Goal: Complete application form: Complete application form

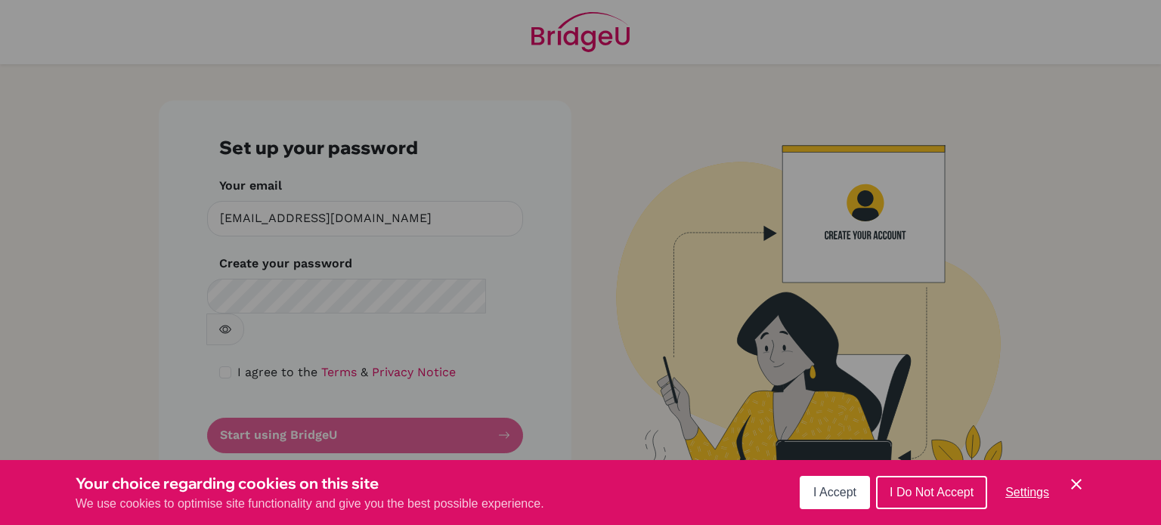
click at [836, 489] on span "I Accept" at bounding box center [834, 492] width 43 height 13
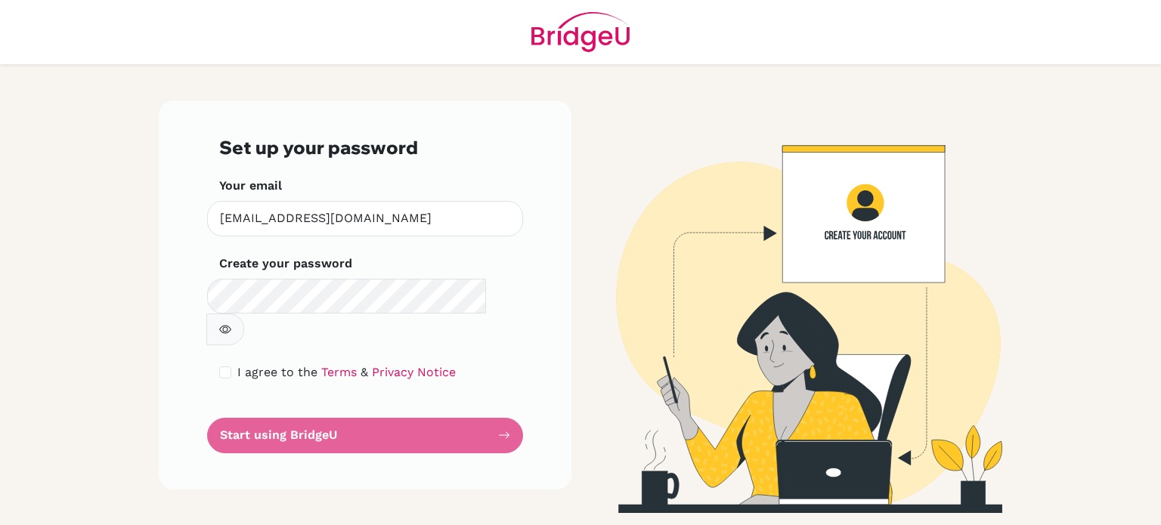
click at [353, 396] on form "Set up your password Your email ncvilla@isps.edu.tt Invalid email Create your p…" at bounding box center [365, 295] width 292 height 317
click at [224, 367] on input "checkbox" at bounding box center [225, 373] width 12 height 12
checkbox input "true"
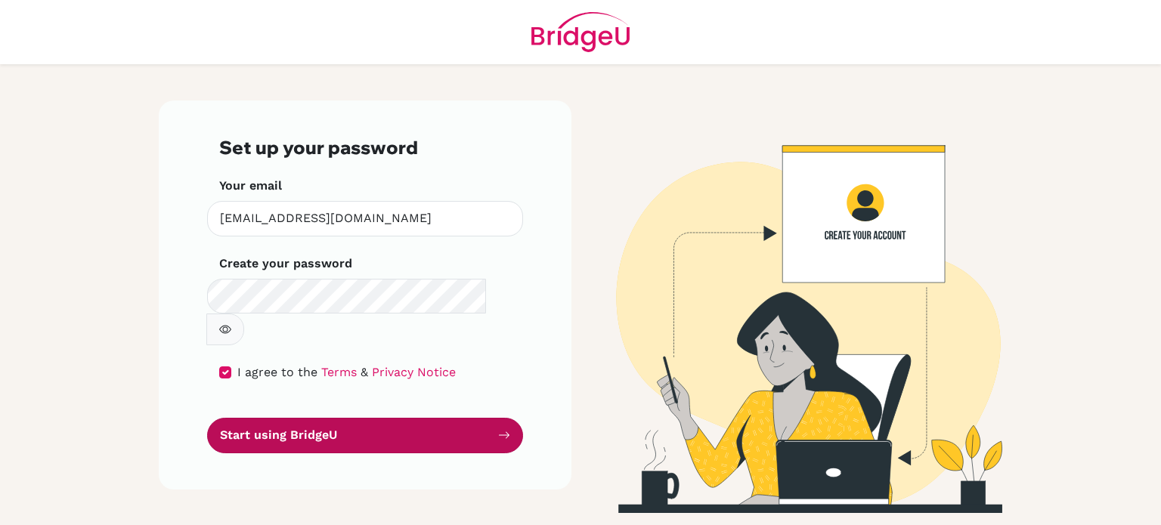
click at [288, 418] on button "Start using BridgeU" at bounding box center [365, 436] width 316 height 36
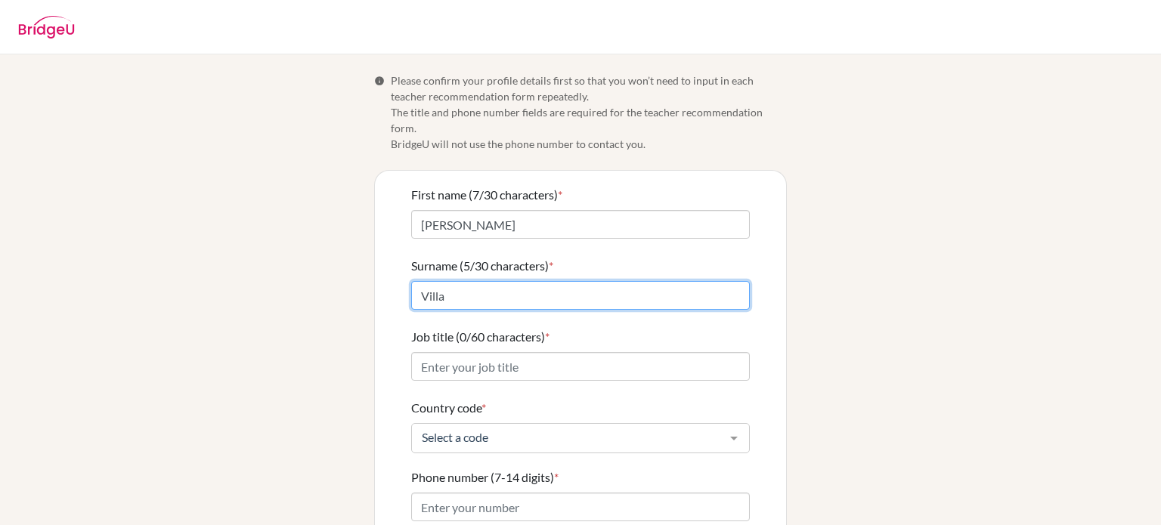
click at [417, 281] on input "Villa" at bounding box center [580, 295] width 339 height 29
type input "Cardona Villa"
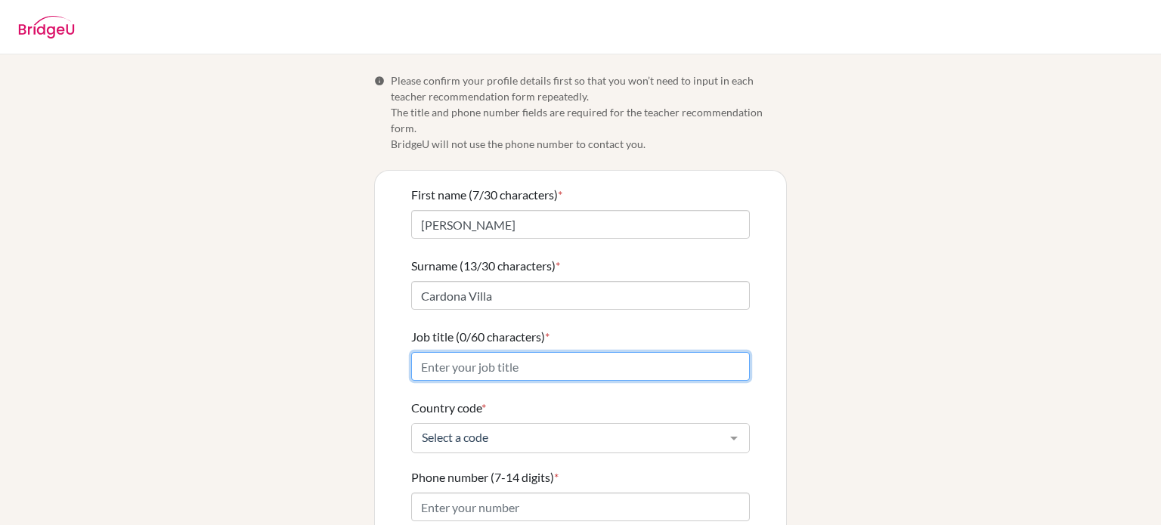
click at [461, 352] on input "Job title (0/60 characters) *" at bounding box center [580, 366] width 339 height 29
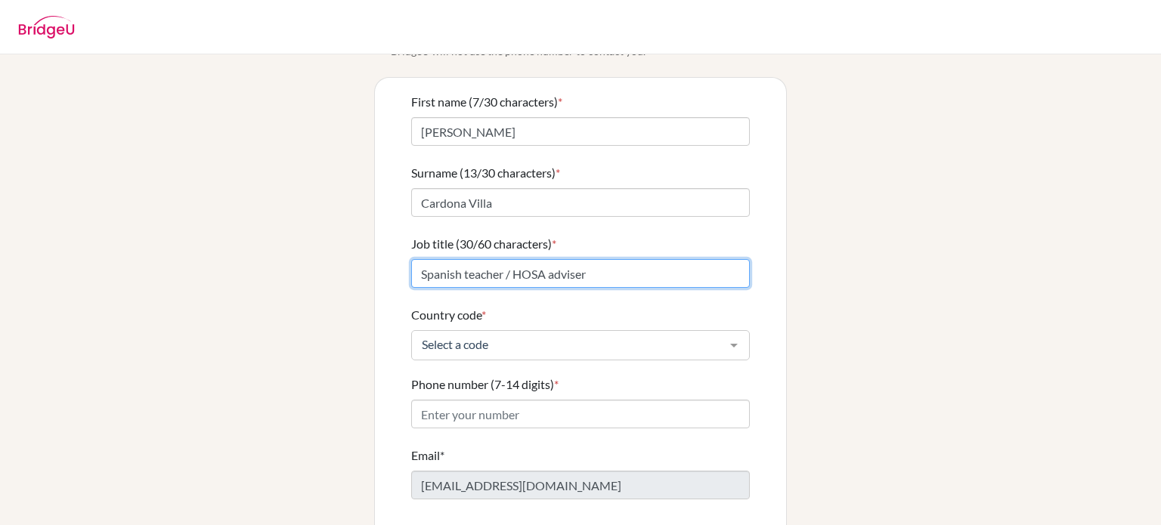
scroll to position [109, 0]
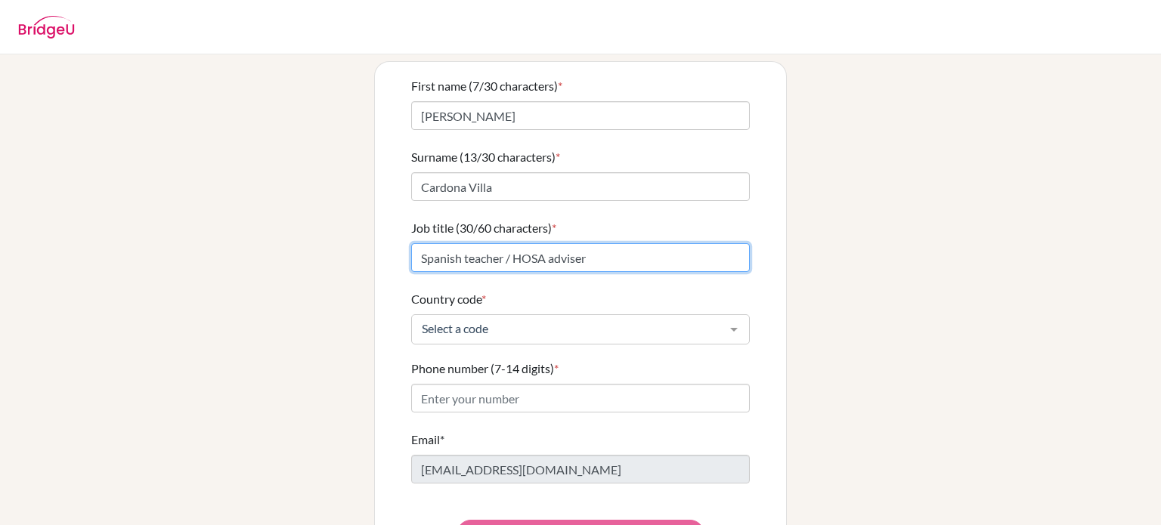
type input "Spanish teacher / HOSA adviser"
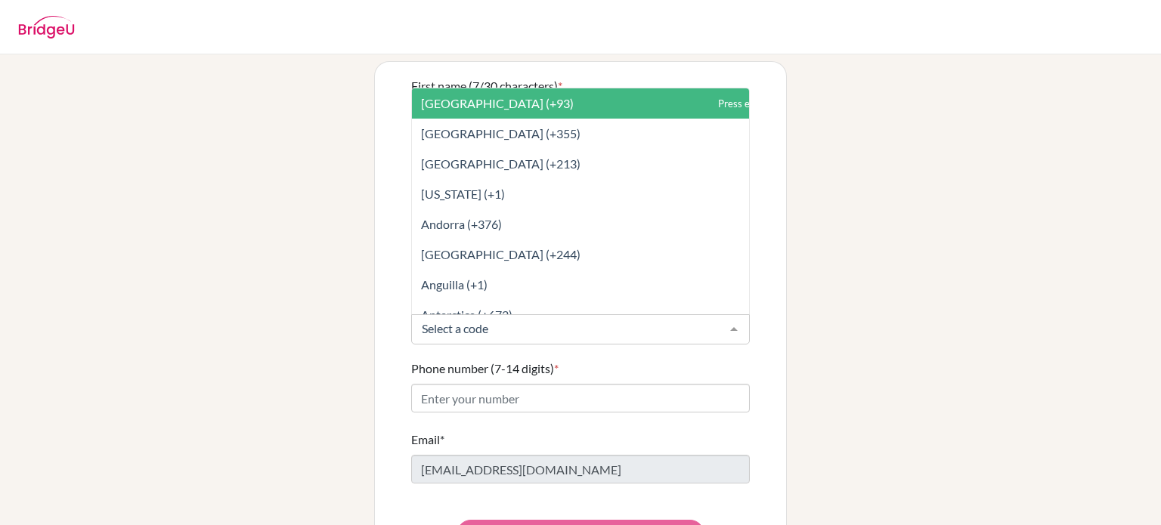
click at [475, 323] on div at bounding box center [580, 329] width 339 height 30
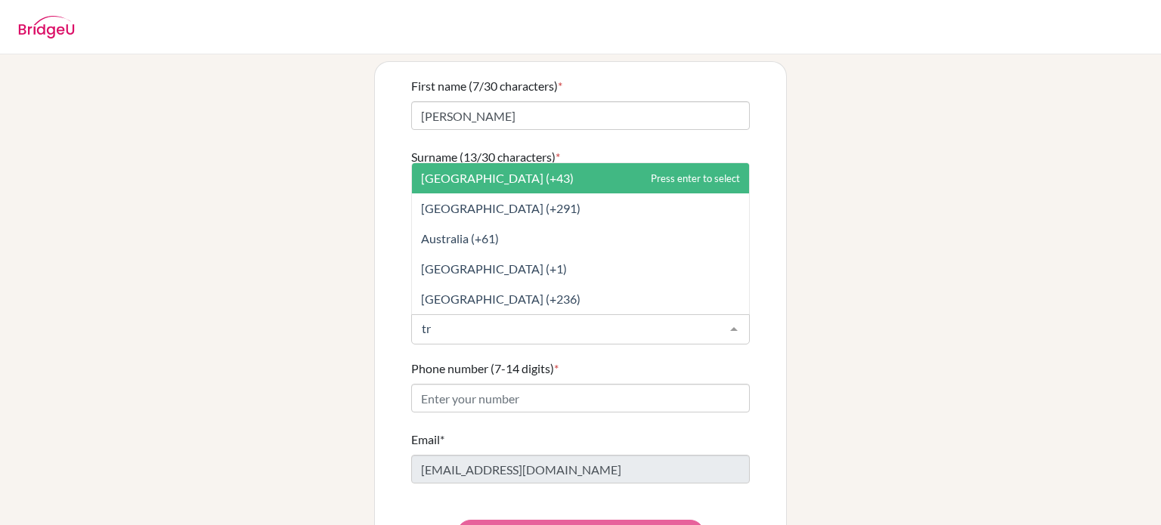
type input "tri"
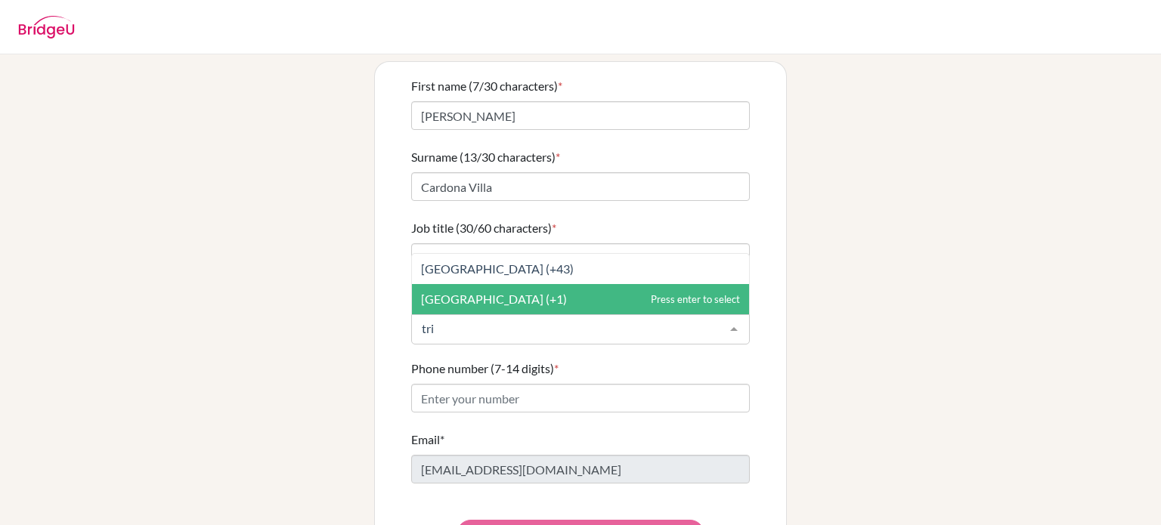
click at [500, 292] on span "[GEOGRAPHIC_DATA] (+1)" at bounding box center [494, 299] width 146 height 14
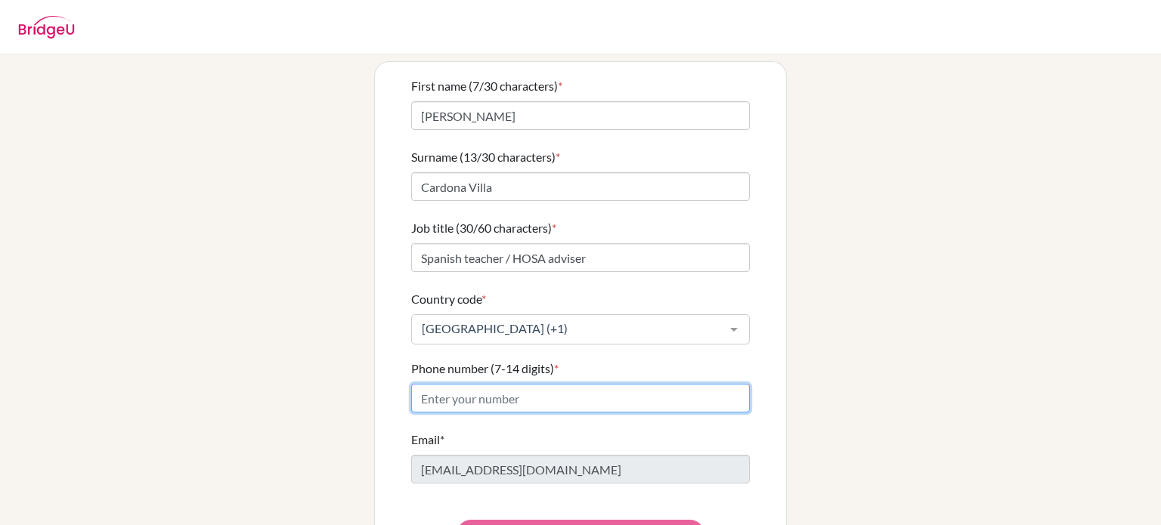
click at [511, 384] on input "Phone number (7-14 digits) *" at bounding box center [580, 398] width 339 height 29
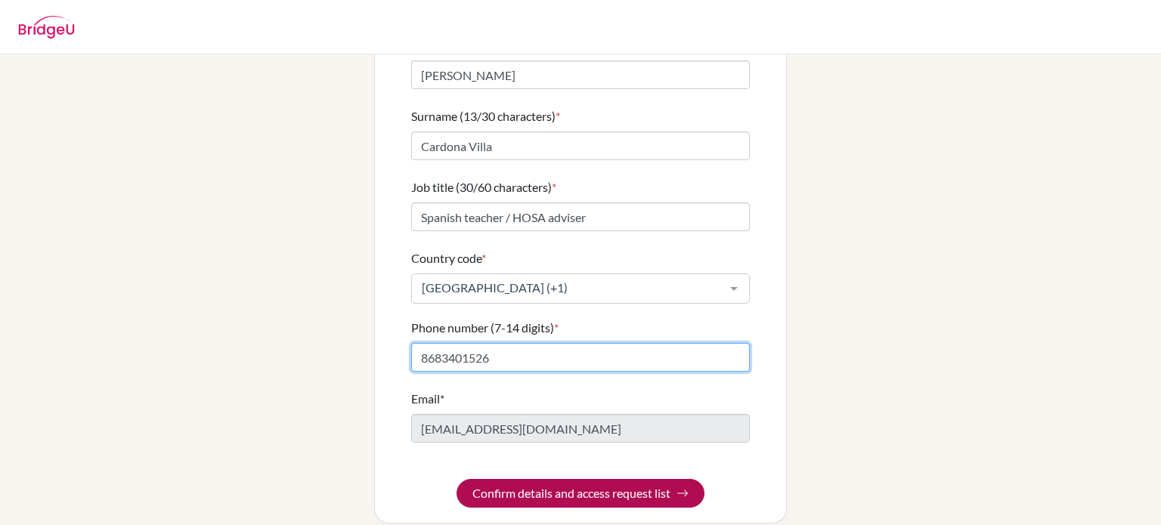
type input "8683401526"
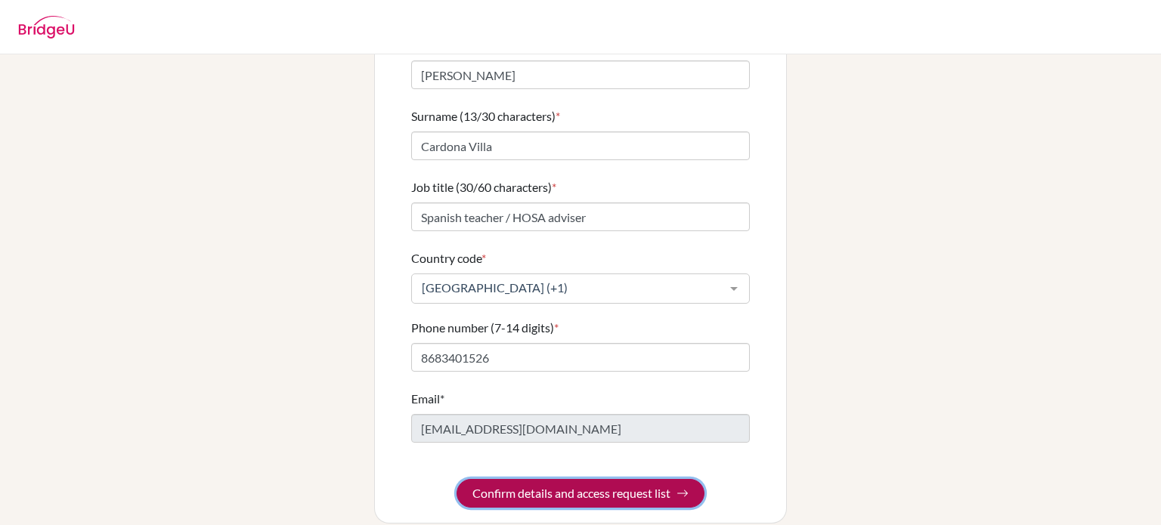
click at [534, 481] on button "Confirm details and access request list" at bounding box center [580, 493] width 248 height 29
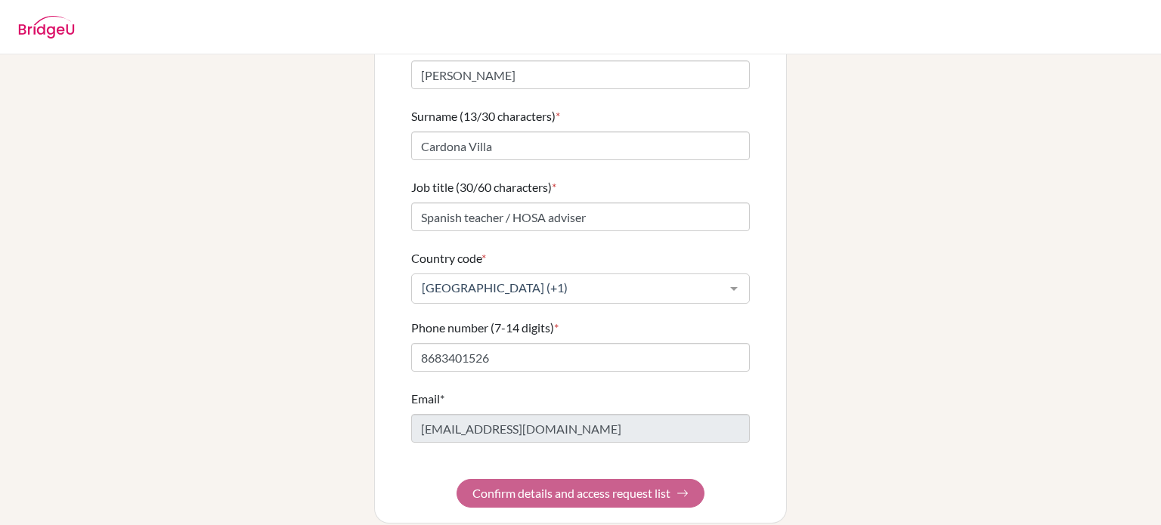
scroll to position [0, 0]
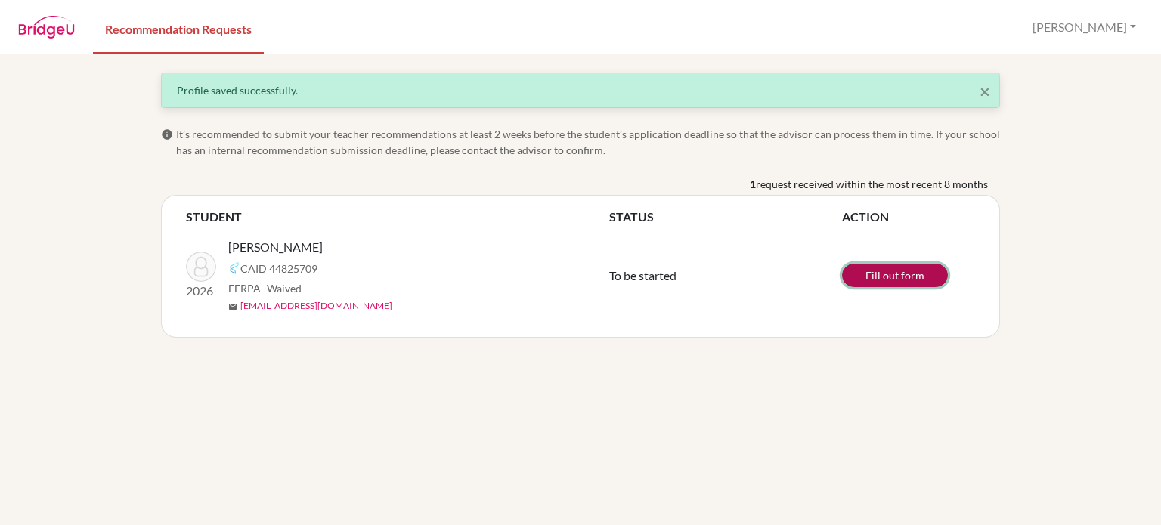
click at [884, 276] on link "Fill out form" at bounding box center [895, 275] width 106 height 23
